Goal: Task Accomplishment & Management: Manage account settings

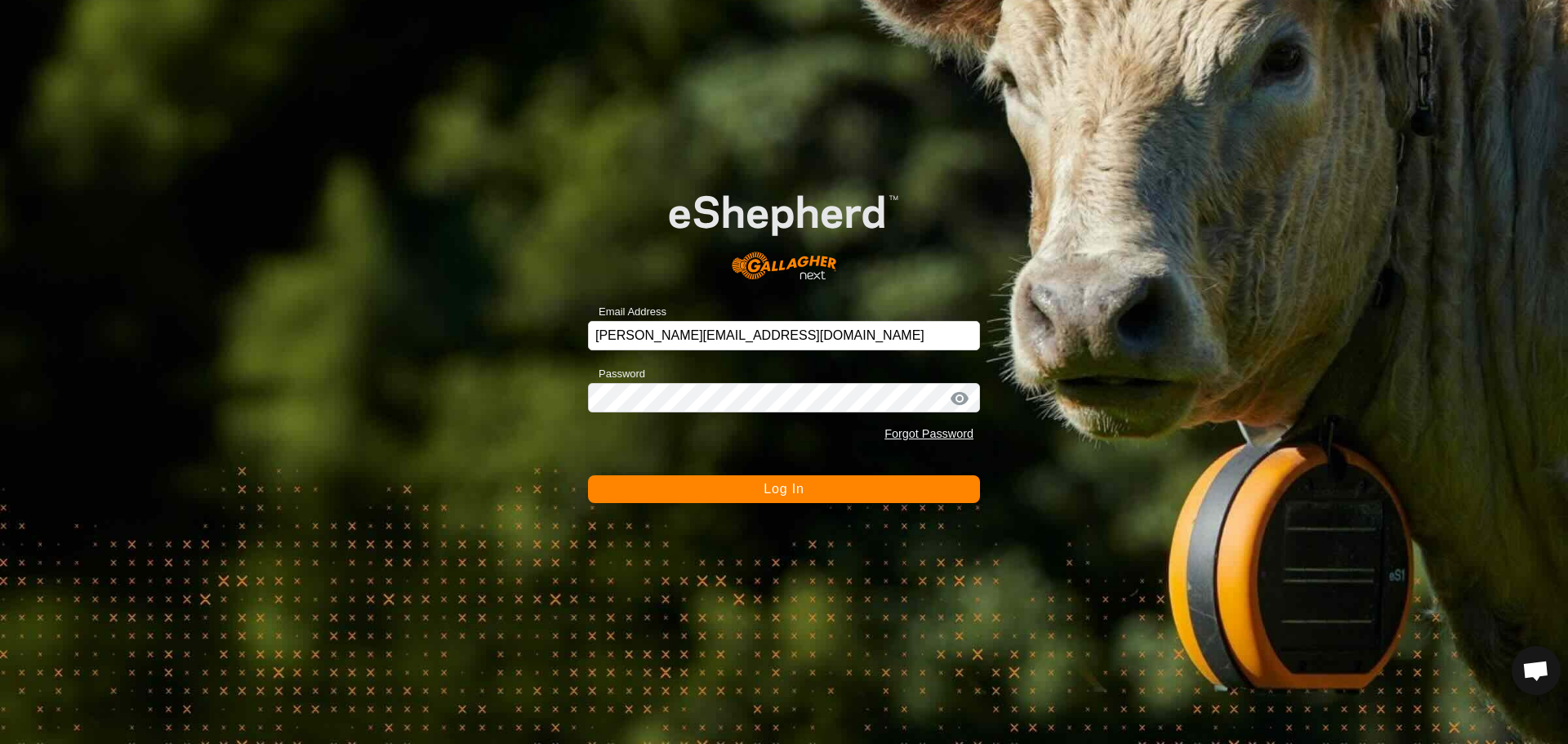
scroll to position [1561, 0]
click at [684, 495] on button "Log In" at bounding box center [784, 490] width 392 height 28
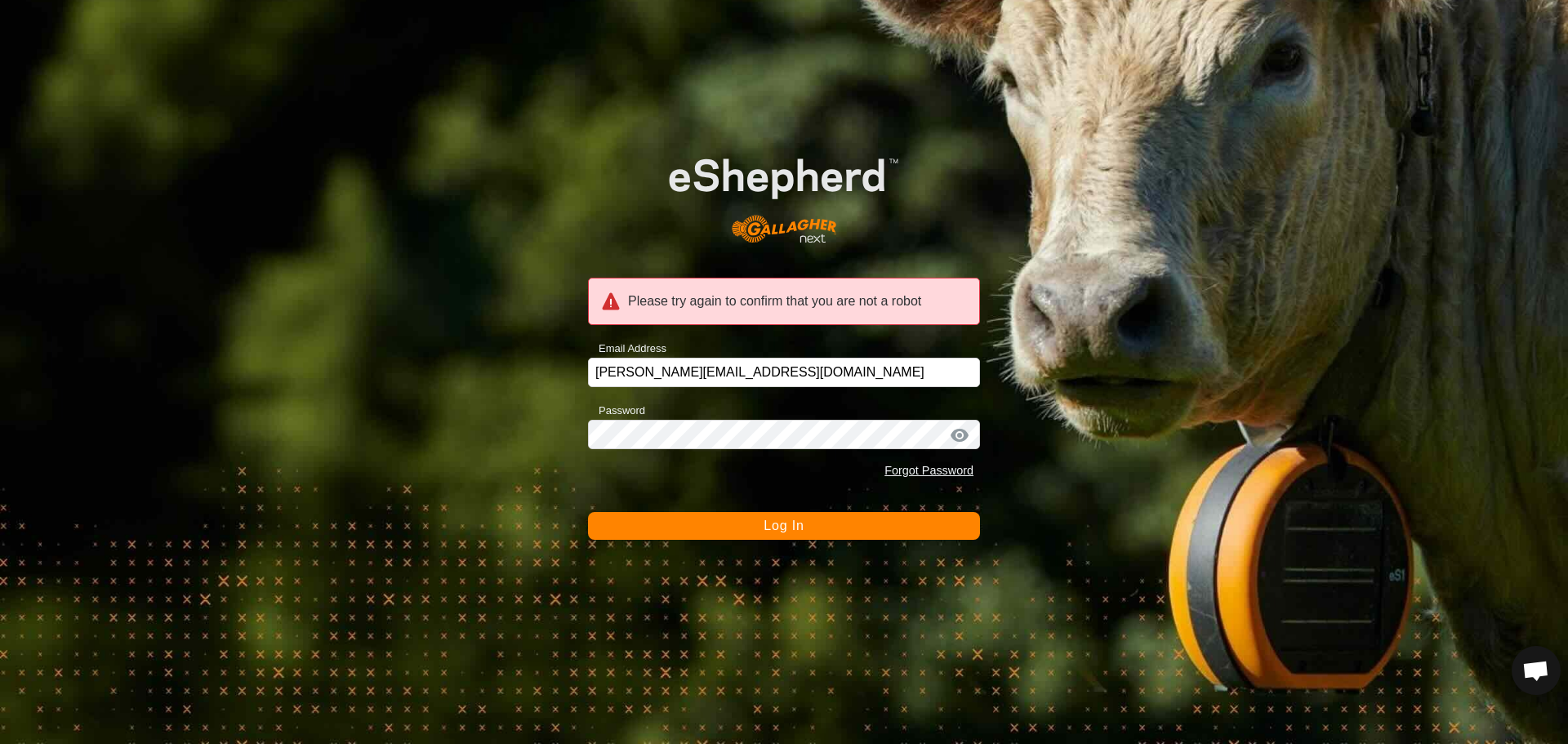
click at [777, 529] on span "Log In" at bounding box center [784, 525] width 40 height 14
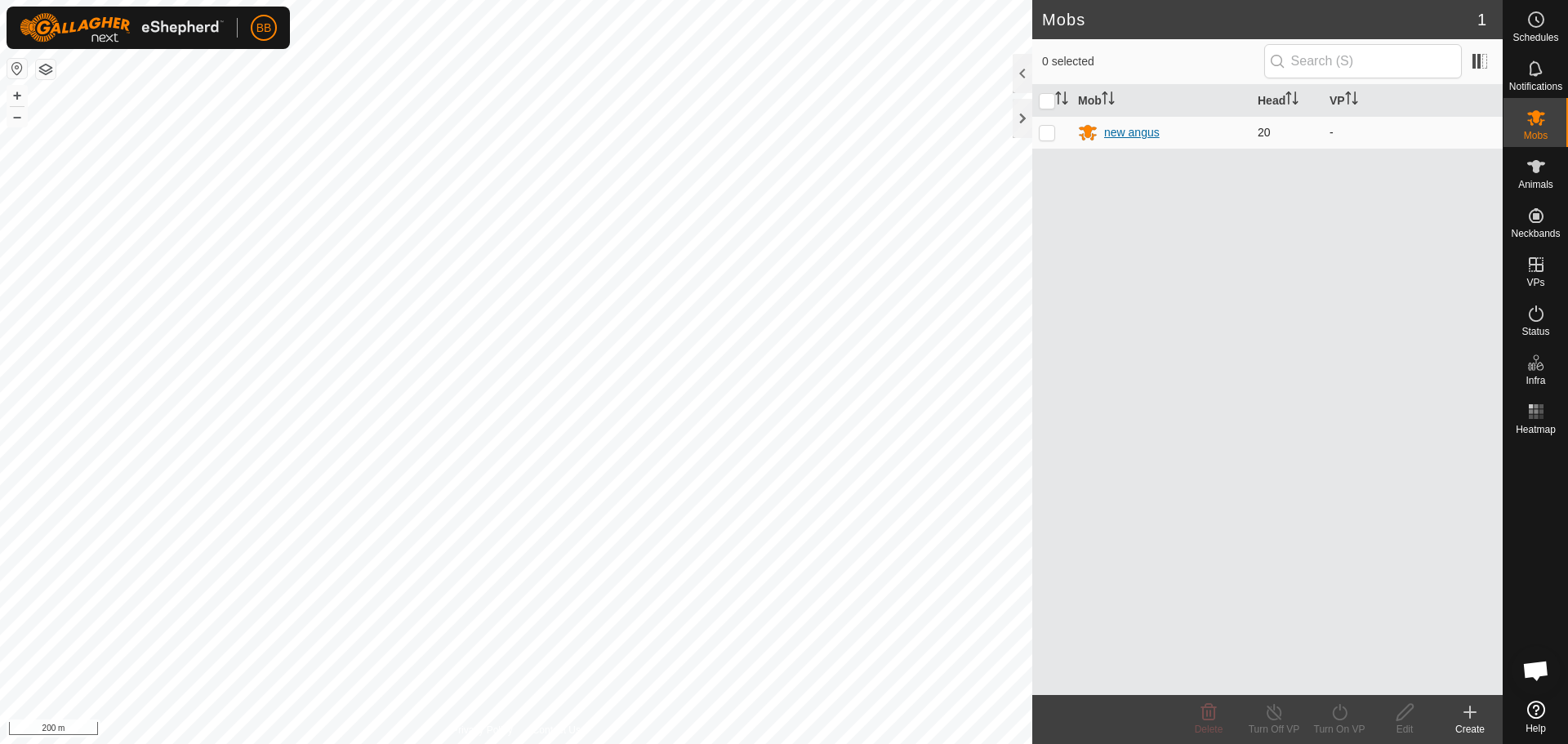
click at [1127, 133] on div "new angus" at bounding box center [1131, 133] width 55 height 17
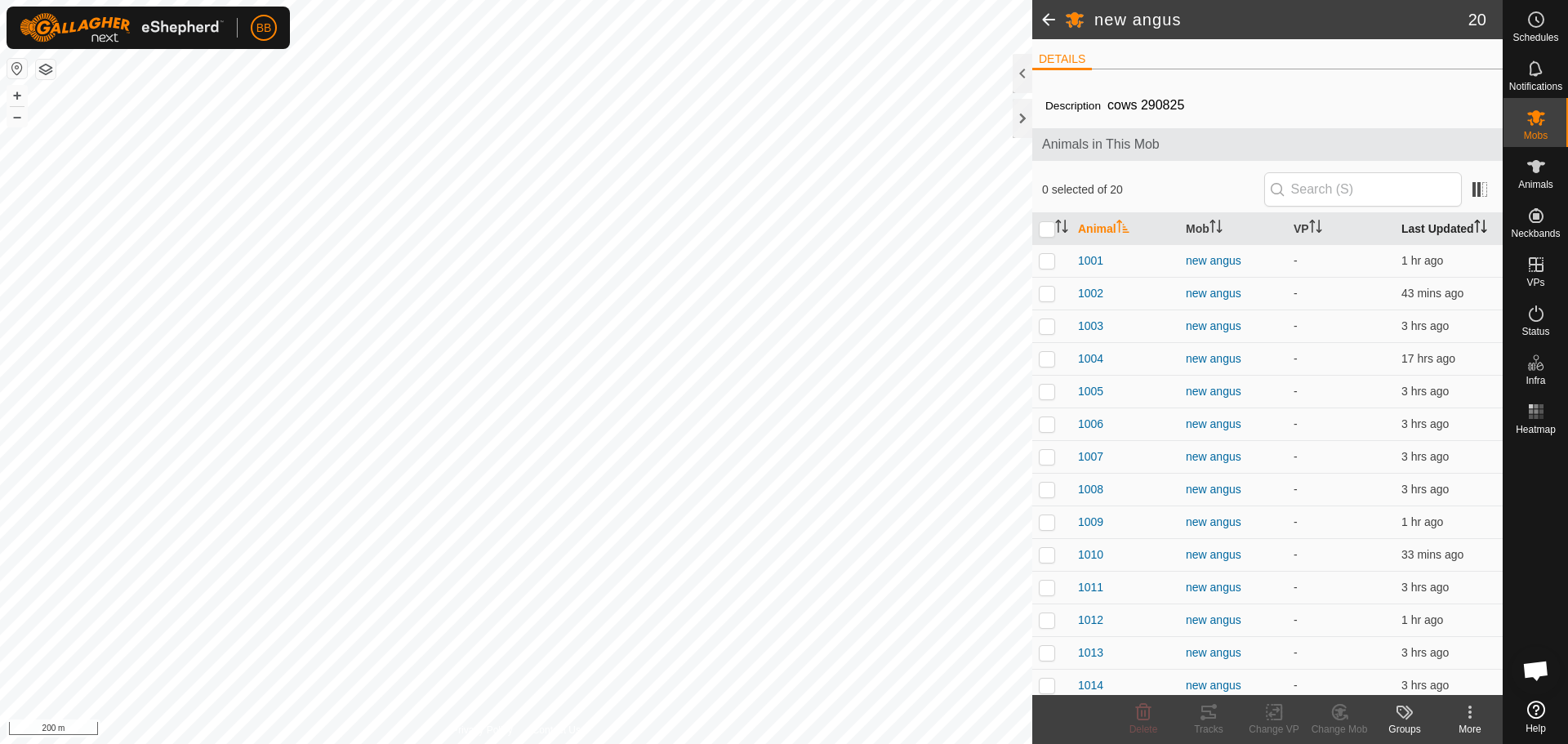
click at [1454, 225] on th "Last Updated" at bounding box center [1449, 229] width 108 height 31
click at [1048, 258] on p-checkbox at bounding box center [1047, 261] width 17 height 13
checkbox input "true"
click at [1045, 287] on p-checkbox at bounding box center [1047, 293] width 17 height 13
checkbox input "true"
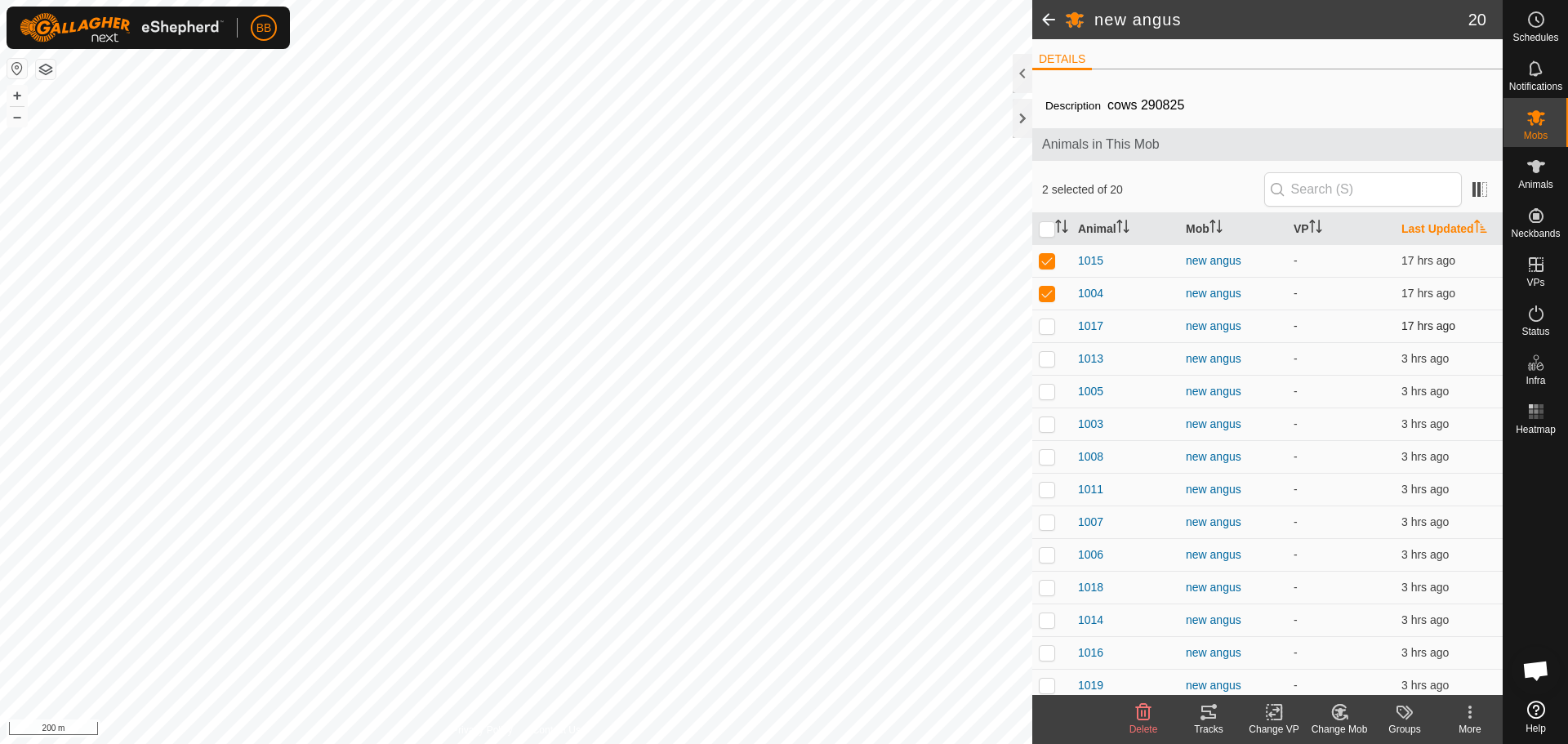
click at [1047, 321] on p-checkbox at bounding box center [1047, 326] width 17 height 13
checkbox input "true"
